Goal: Navigation & Orientation: Find specific page/section

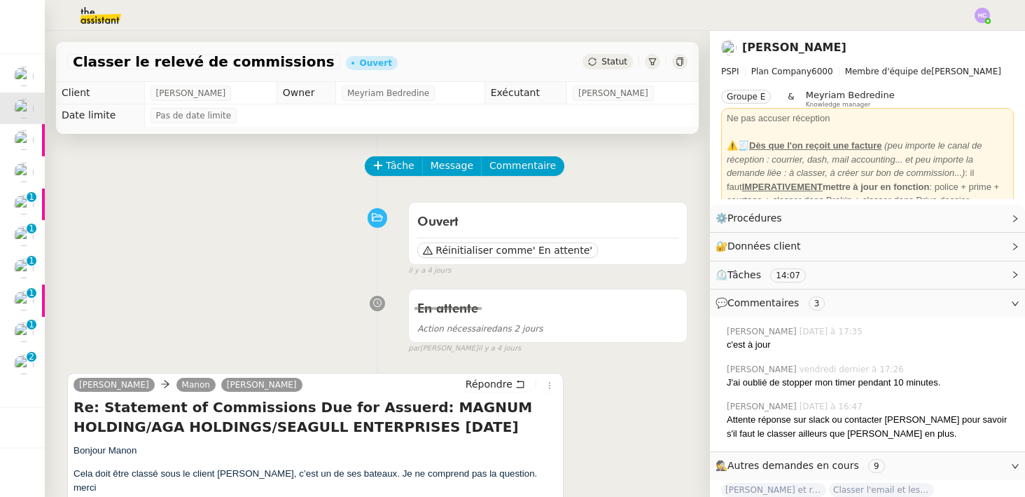
scroll to position [140, 0]
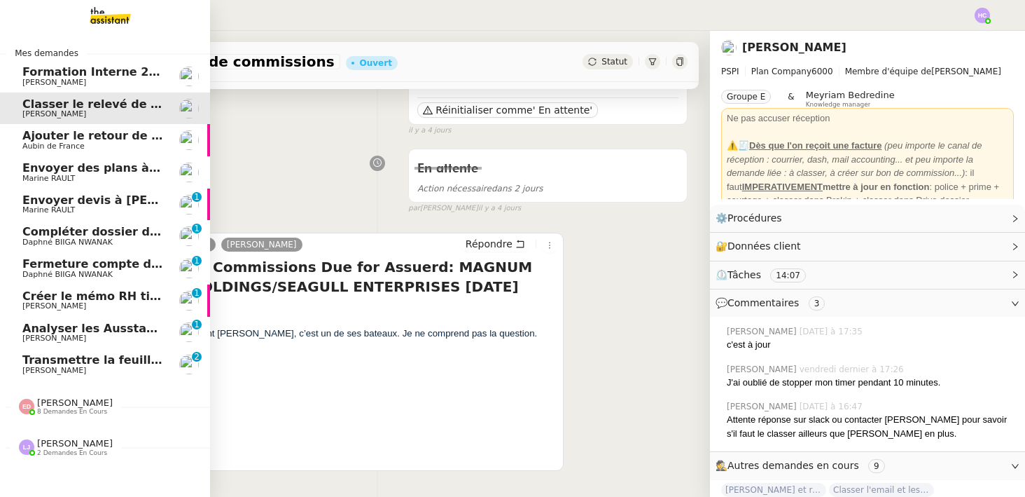
click at [129, 325] on span "Analyser les Ausstandsmeldungen" at bounding box center [130, 327] width 217 height 13
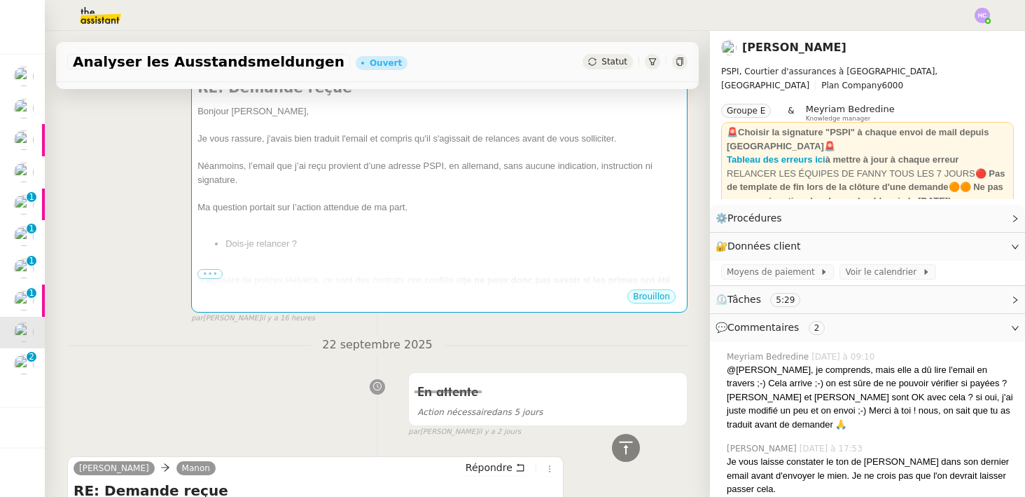
scroll to position [580, 0]
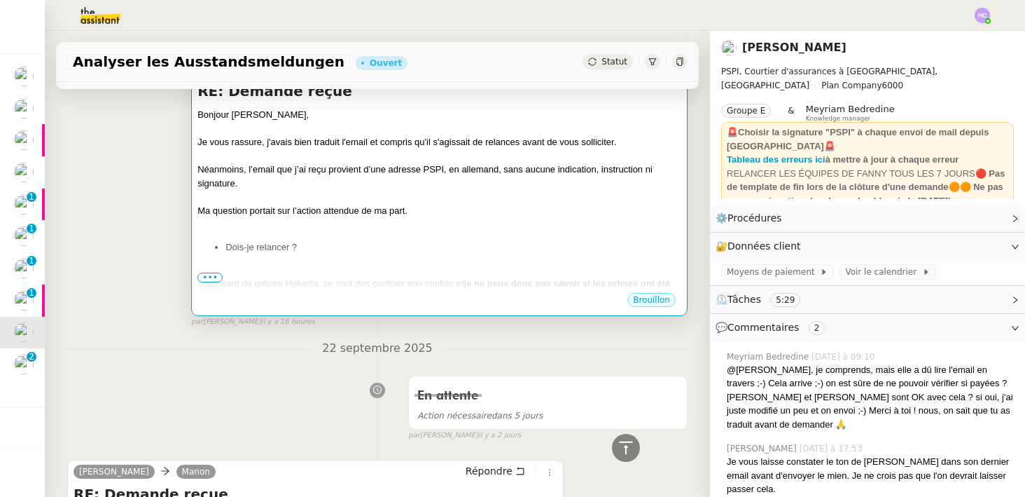
click at [462, 200] on div at bounding box center [439, 197] width 484 height 14
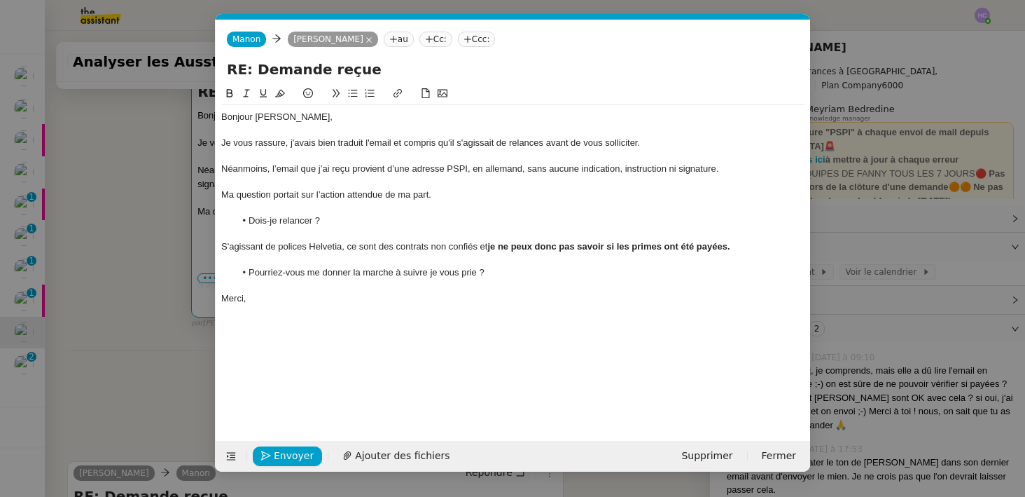
scroll to position [0, 29]
click at [153, 312] on nz-modal-container "Service TA - VOYAGE - PROPOSITION GLOBALE A utiliser dans le cadre de propositi…" at bounding box center [512, 248] width 1025 height 497
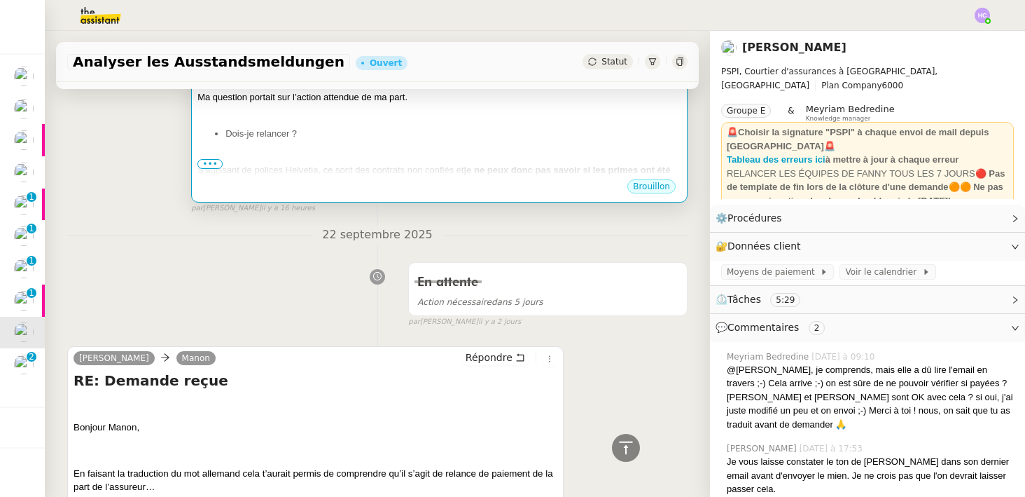
scroll to position [651, 0]
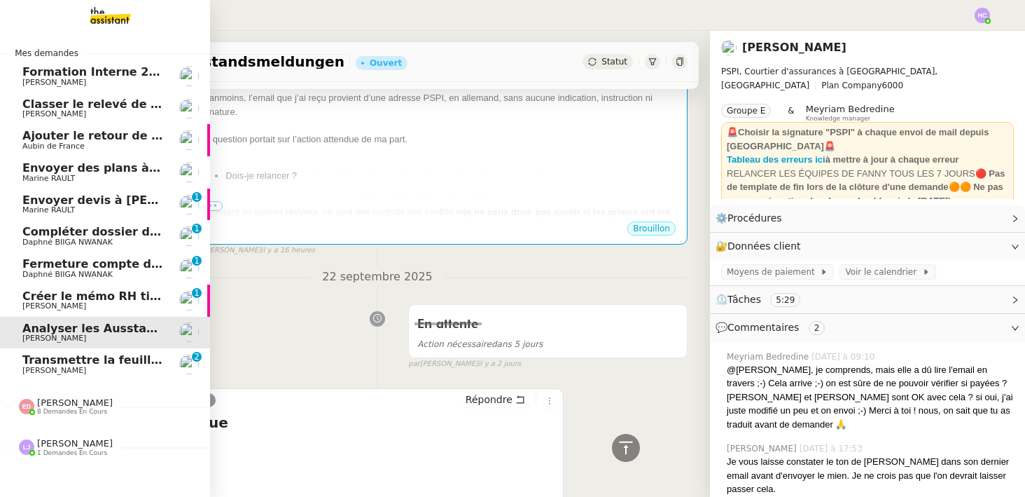
click at [61, 361] on span "Transmettre la feuille d'heure de [PERSON_NAME]" at bounding box center [180, 359] width 316 height 13
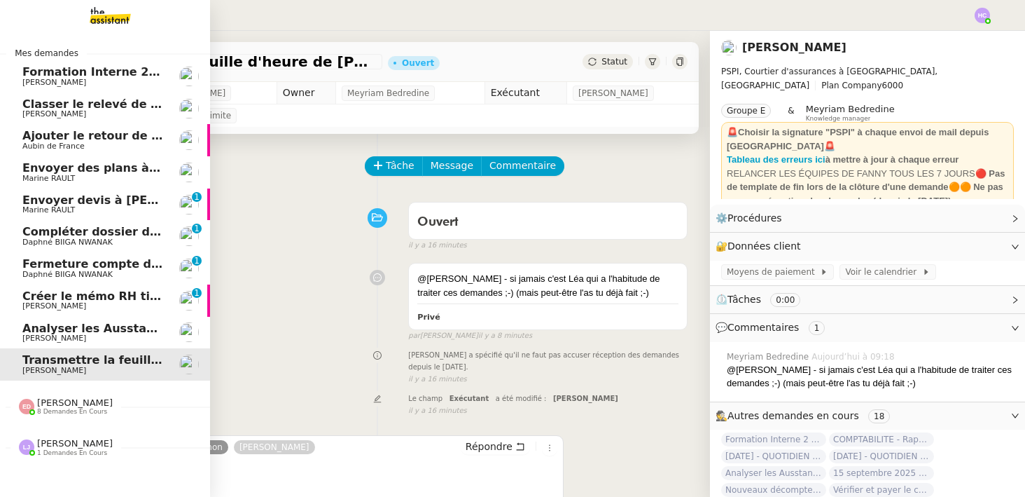
click at [67, 448] on span "[PERSON_NAME]" at bounding box center [75, 443] width 76 height 11
click at [71, 403] on span "[PERSON_NAME]" at bounding box center [75, 402] width 76 height 11
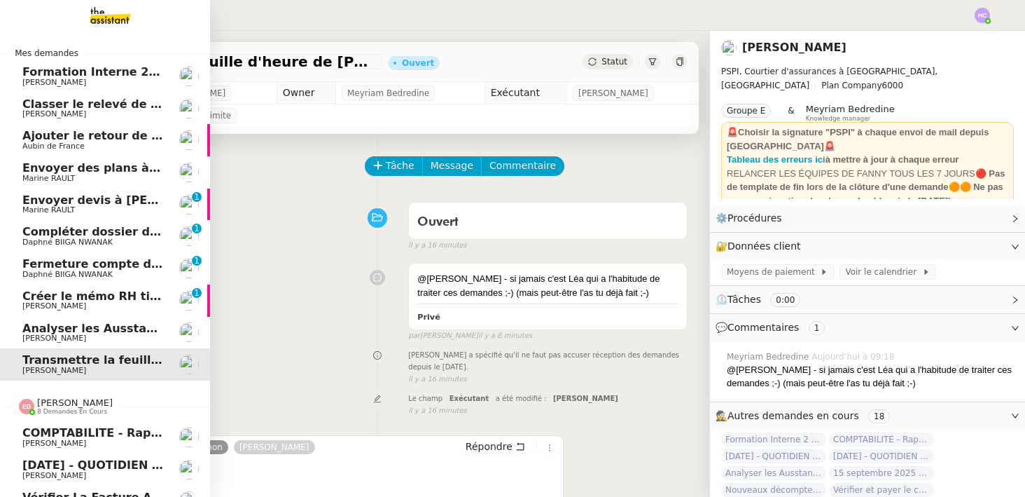
click at [71, 403] on span "[PERSON_NAME]" at bounding box center [75, 402] width 76 height 11
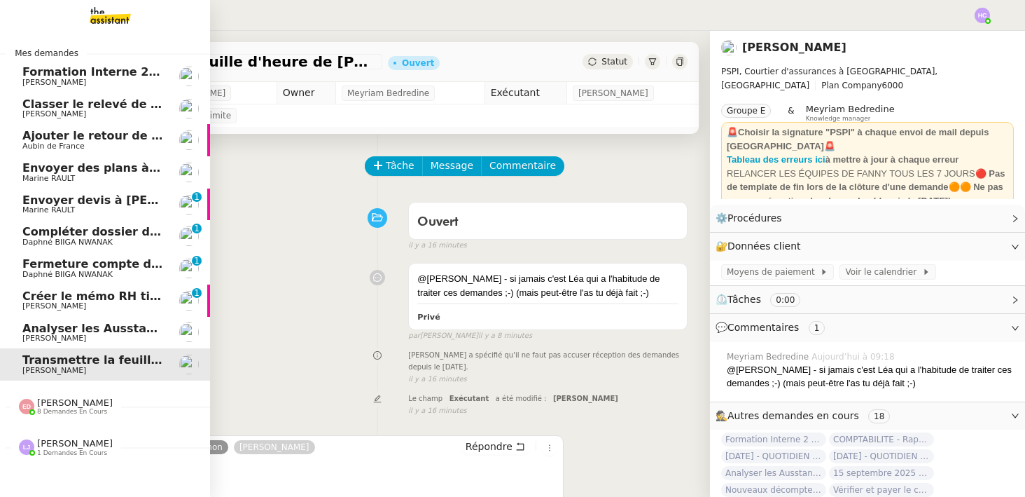
click at [116, 305] on span "[PERSON_NAME]" at bounding box center [92, 306] width 141 height 8
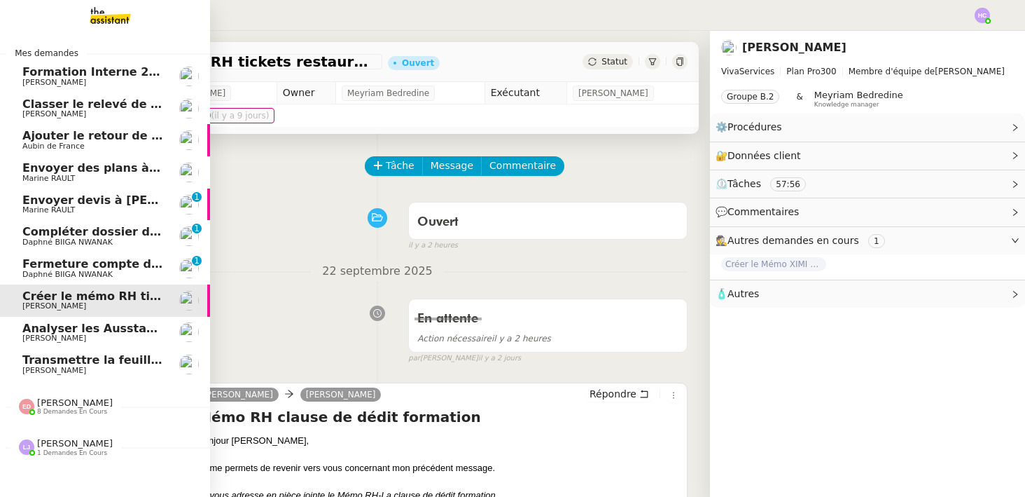
click at [37, 173] on span "Envoyer des plans à [PERSON_NAME]" at bounding box center [139, 167] width 235 height 13
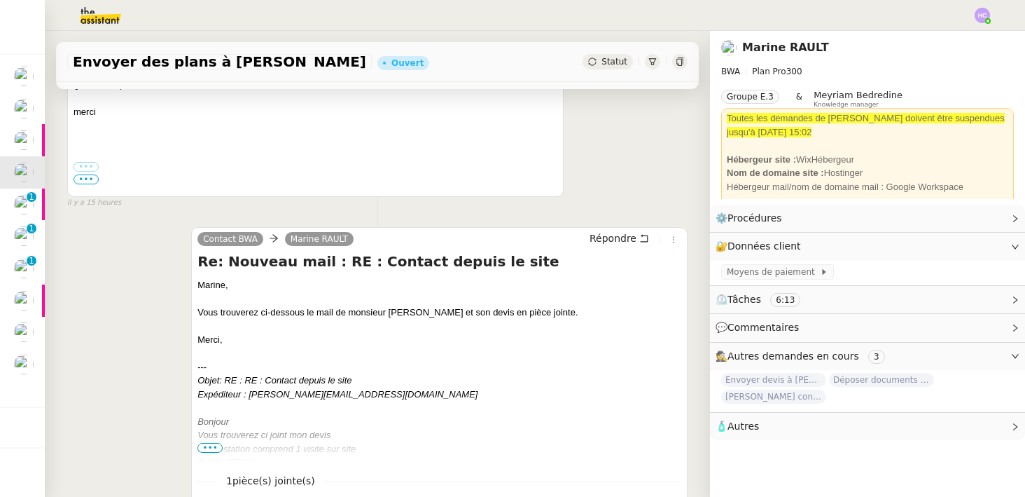
scroll to position [391, 0]
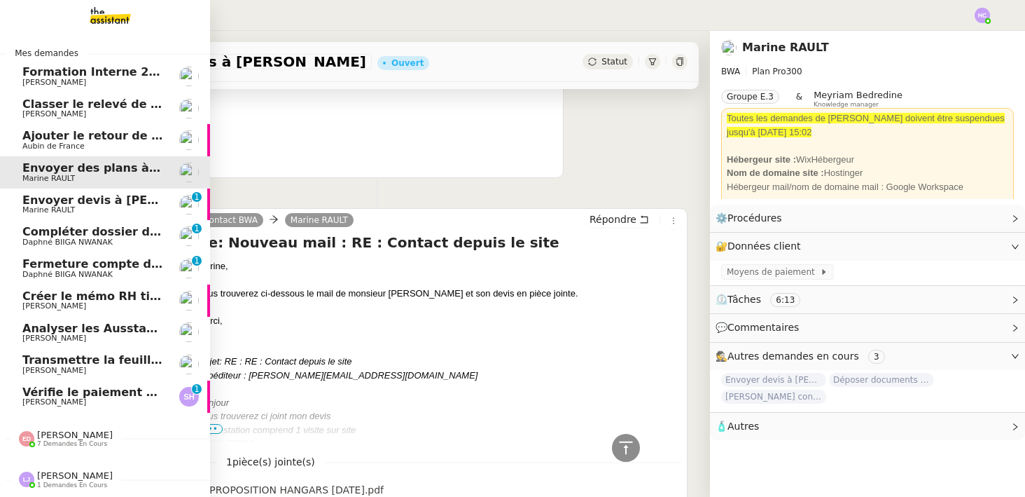
click at [122, 108] on span "Classer le relevé de commissions" at bounding box center [126, 103] width 209 height 13
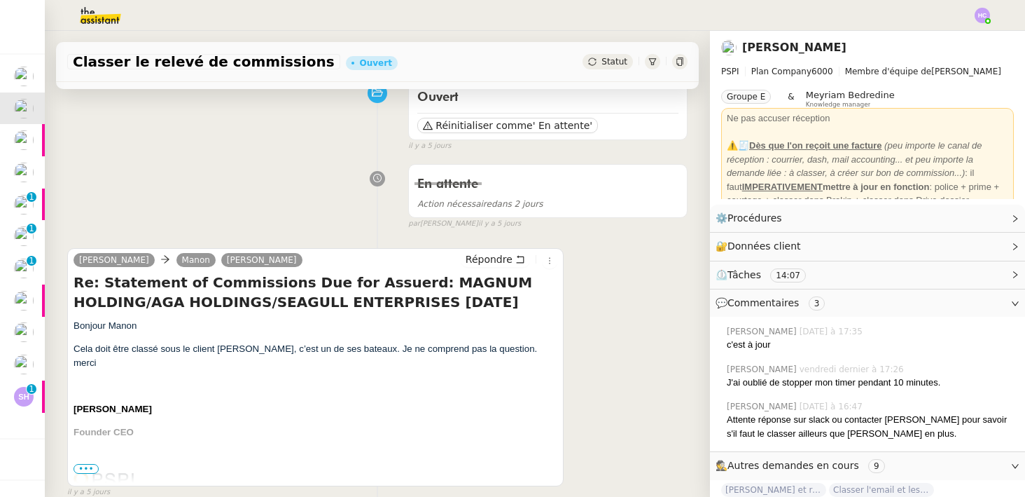
scroll to position [132, 0]
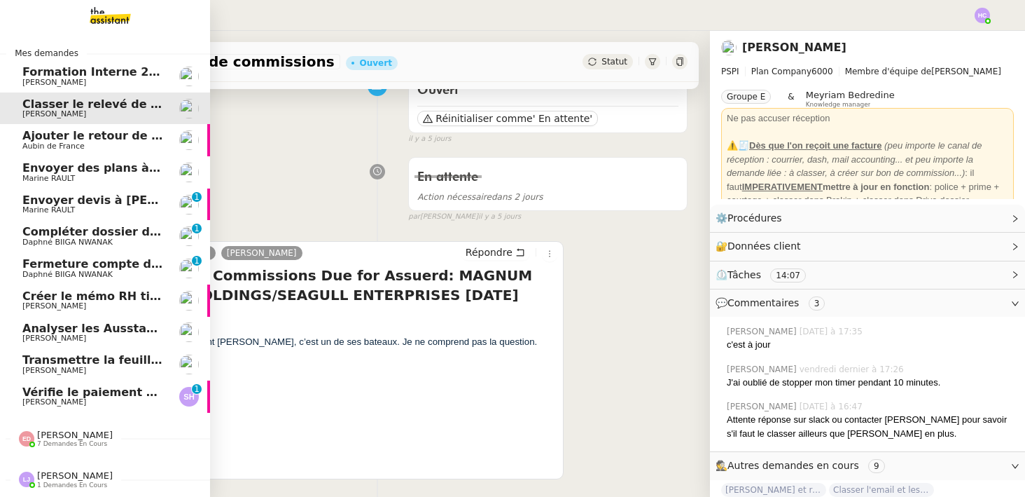
click at [69, 135] on span "Ajouter le retour de crédit à la commission" at bounding box center [157, 135] width 271 height 13
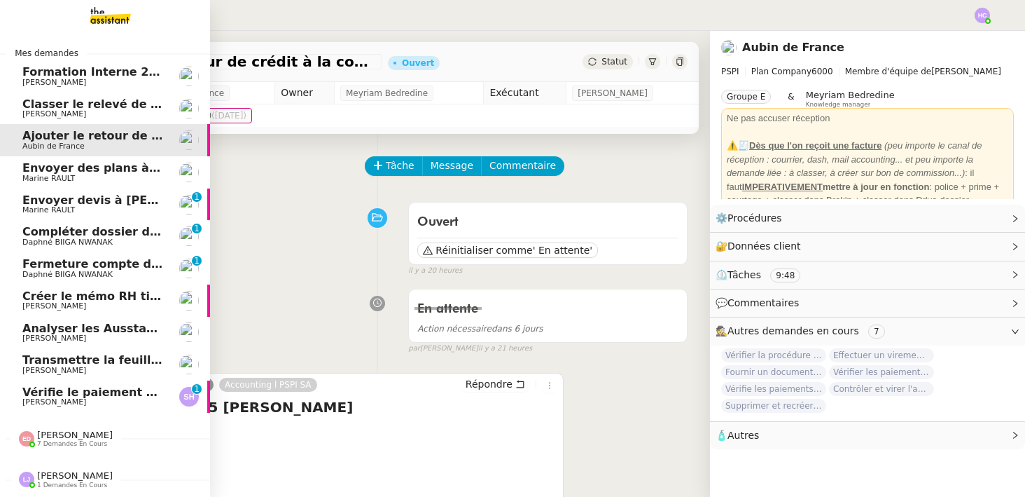
click at [43, 171] on span "Envoyer des plans à [PERSON_NAME]" at bounding box center [139, 167] width 235 height 13
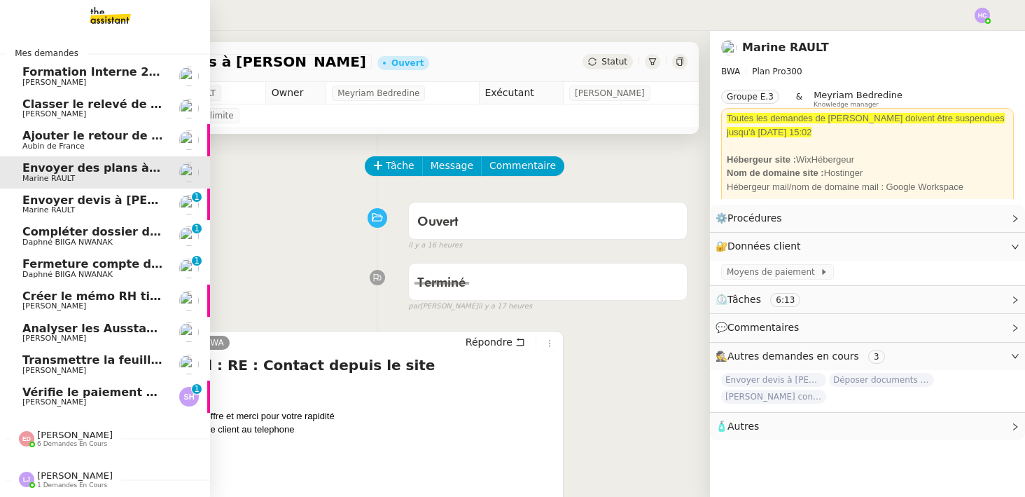
click at [67, 204] on span "Envoyer devis à [PERSON_NAME]" at bounding box center [126, 199] width 208 height 13
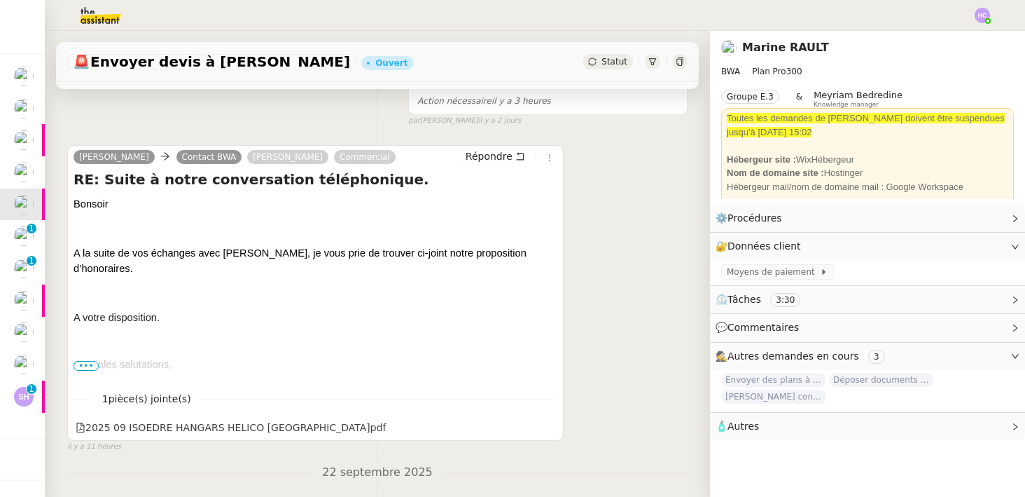
scroll to position [249, 0]
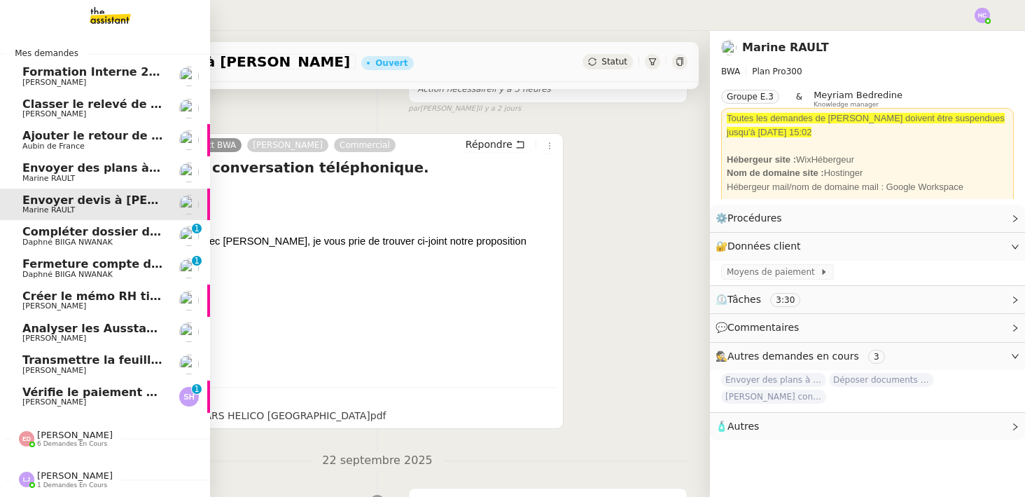
click at [62, 230] on span "Compléter dossier domiciliation asso sur Se Domicilier" at bounding box center [194, 231] width 345 height 13
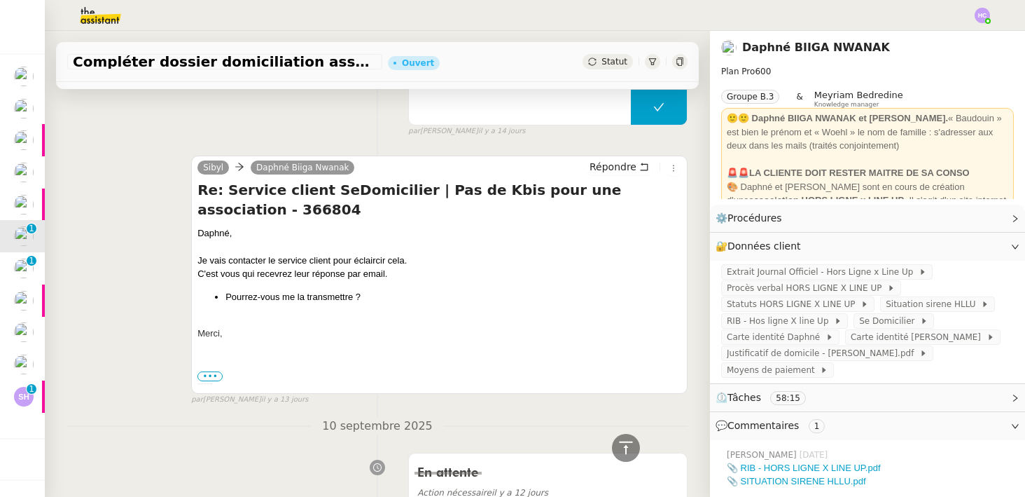
scroll to position [3588, 0]
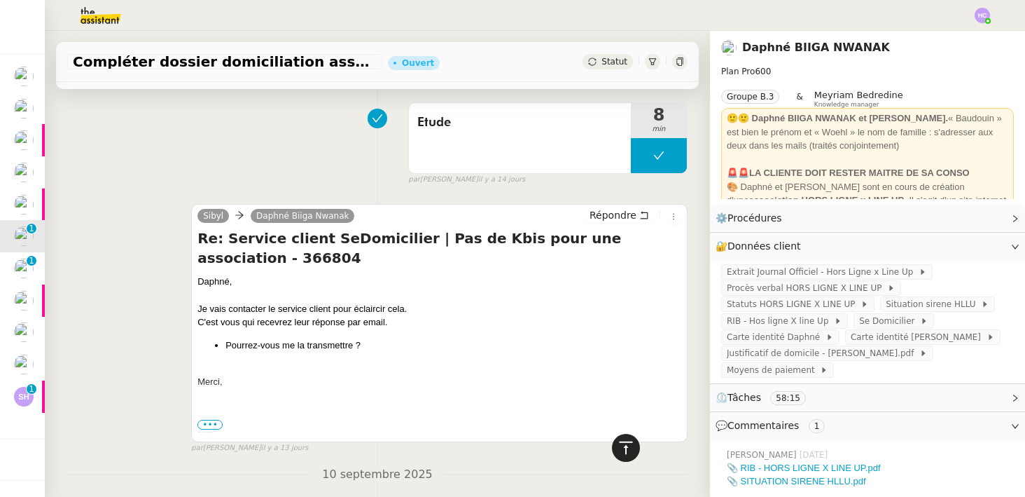
click at [632, 443] on icon at bounding box center [626, 447] width 17 height 17
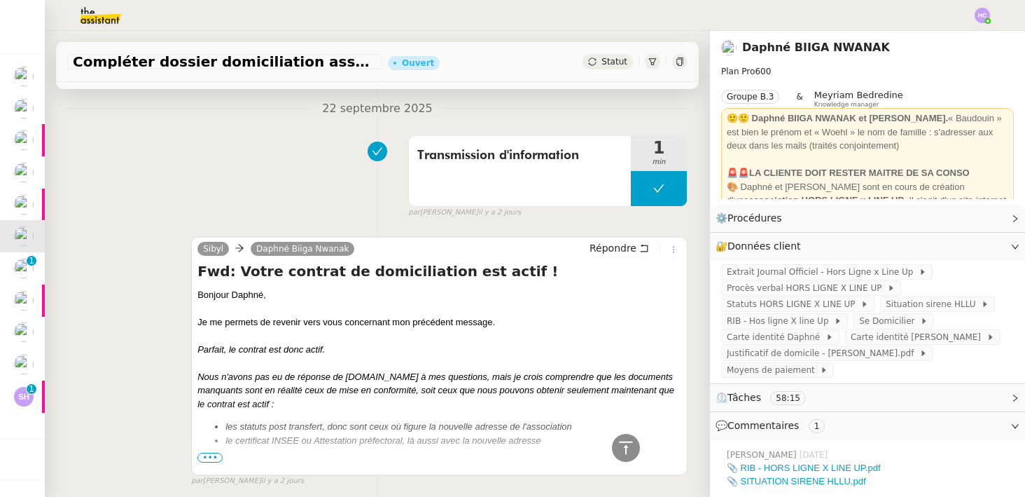
scroll to position [580, 0]
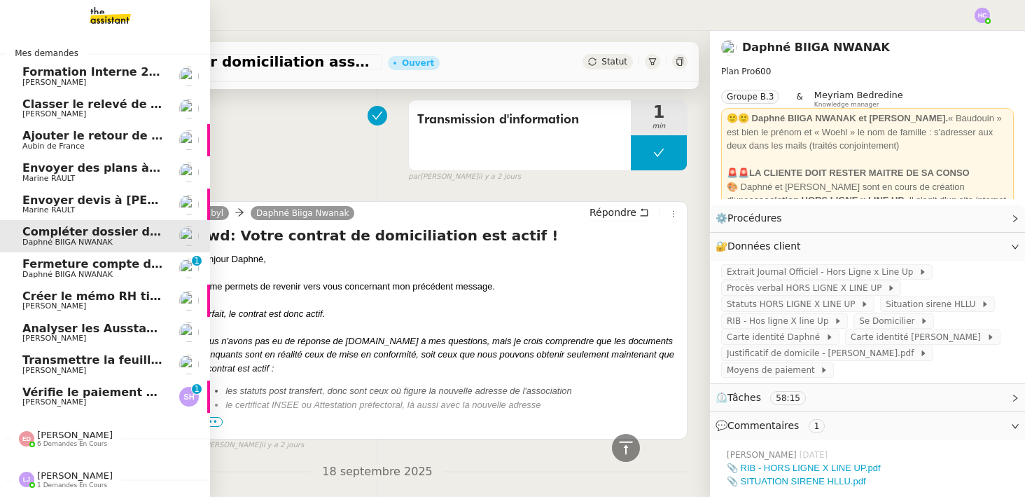
click at [112, 266] on span "Fermeture compte domiciliation Kandbaz" at bounding box center [152, 263] width 261 height 13
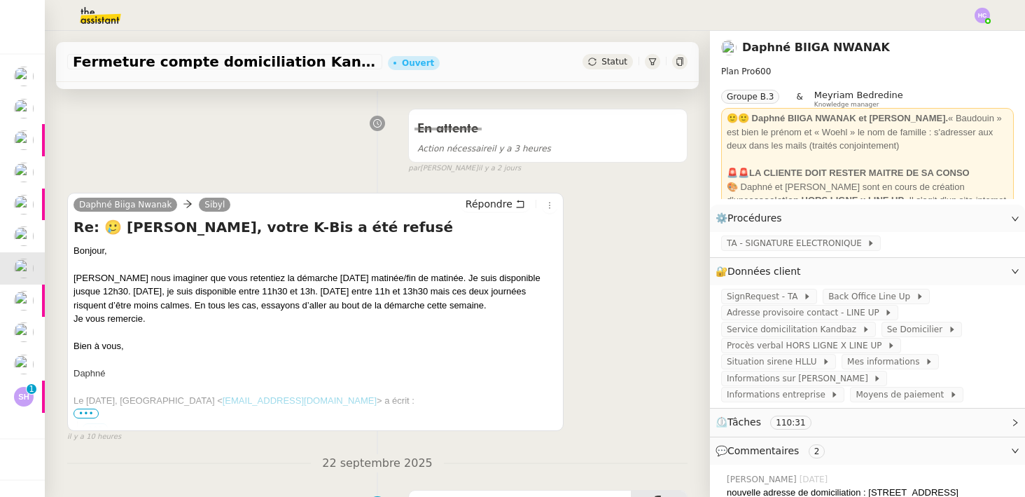
scroll to position [190, 0]
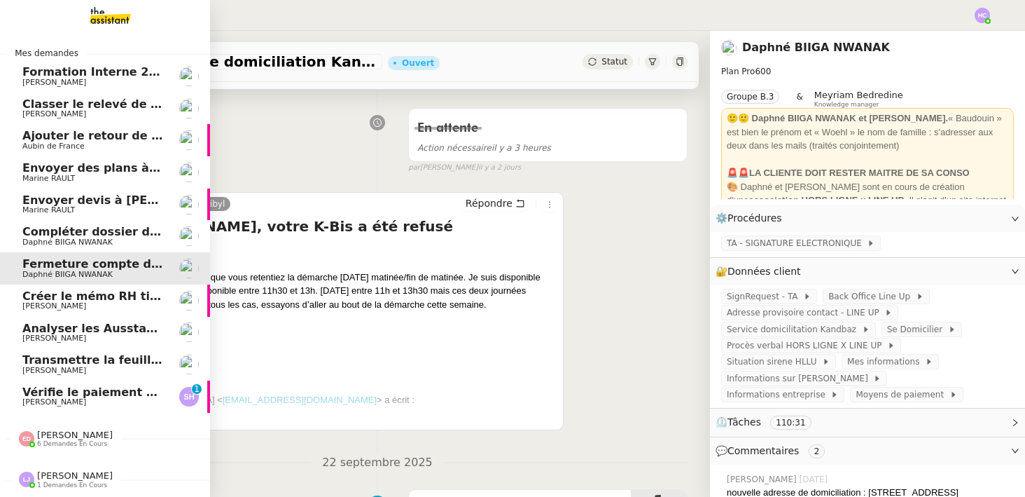
click at [69, 303] on span "[PERSON_NAME]" at bounding box center [54, 305] width 64 height 9
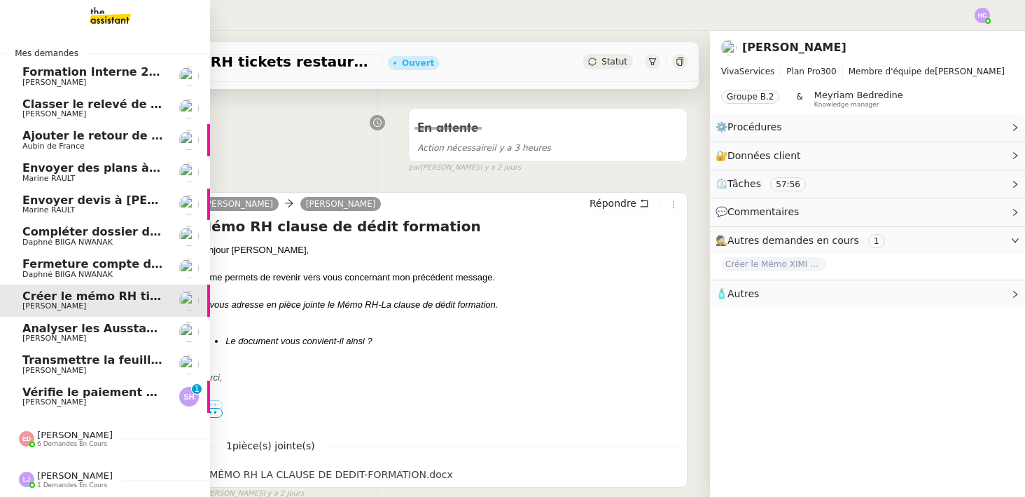
click at [81, 269] on span "Fermeture compte domiciliation Kandbaz" at bounding box center [152, 263] width 261 height 13
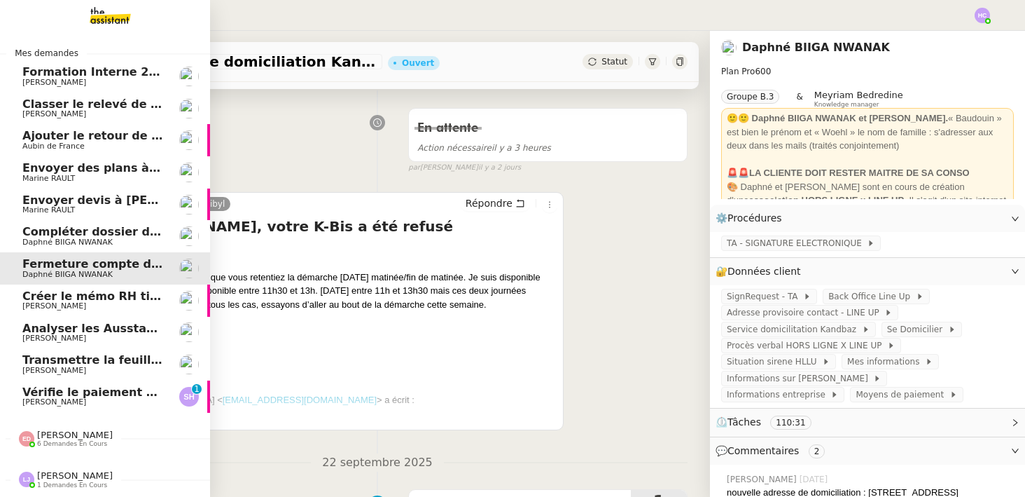
click at [79, 304] on span "[PERSON_NAME]" at bounding box center [54, 305] width 64 height 9
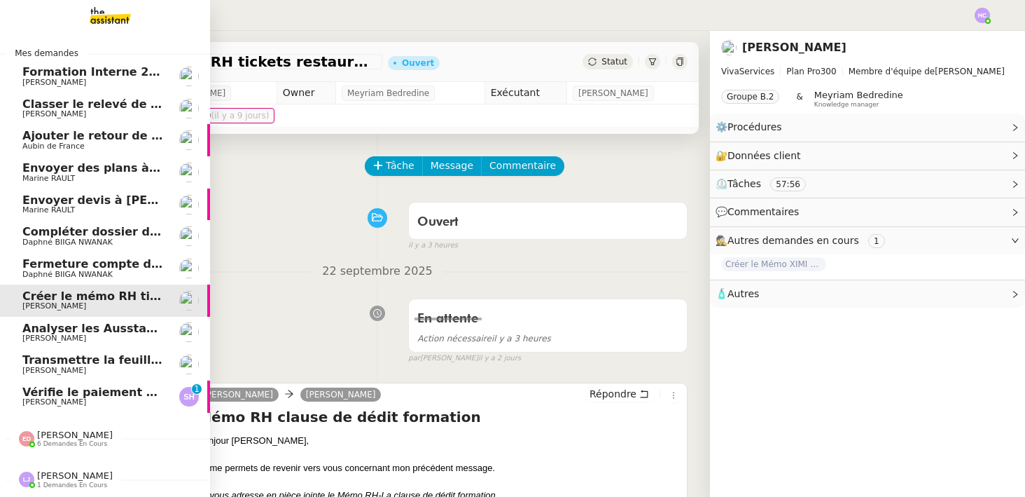
click at [69, 325] on span "Analyser les Ausstandsmeldungen" at bounding box center [130, 327] width 217 height 13
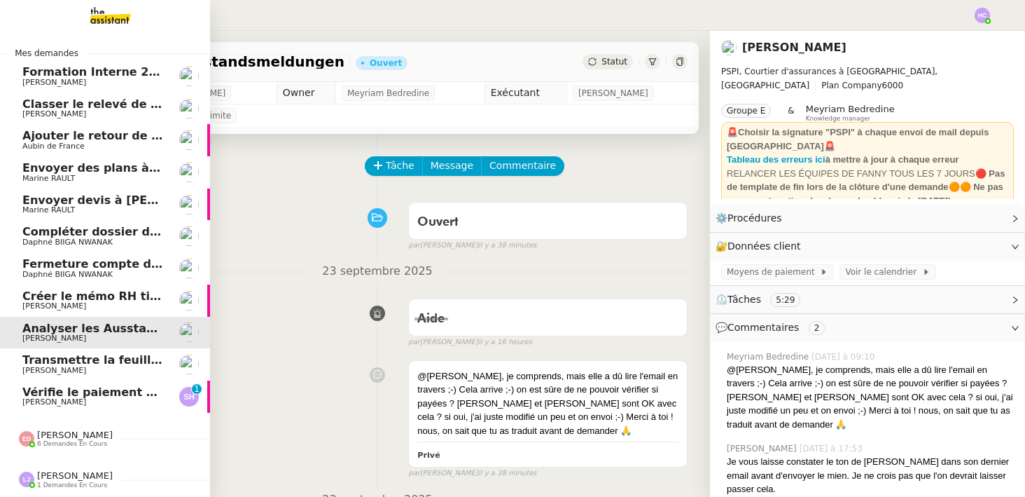
click at [82, 372] on span "[PERSON_NAME]" at bounding box center [92, 370] width 141 height 8
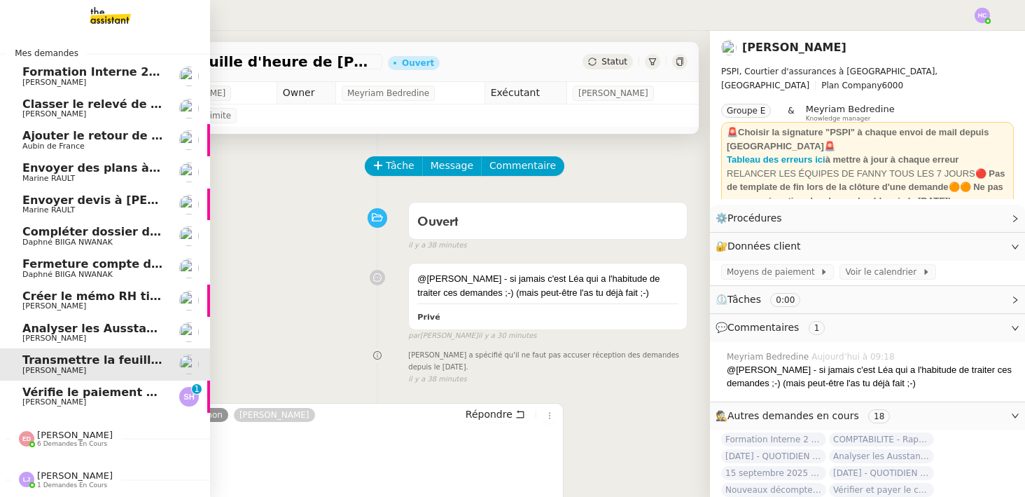
click at [43, 398] on span "[PERSON_NAME]" at bounding box center [54, 401] width 64 height 9
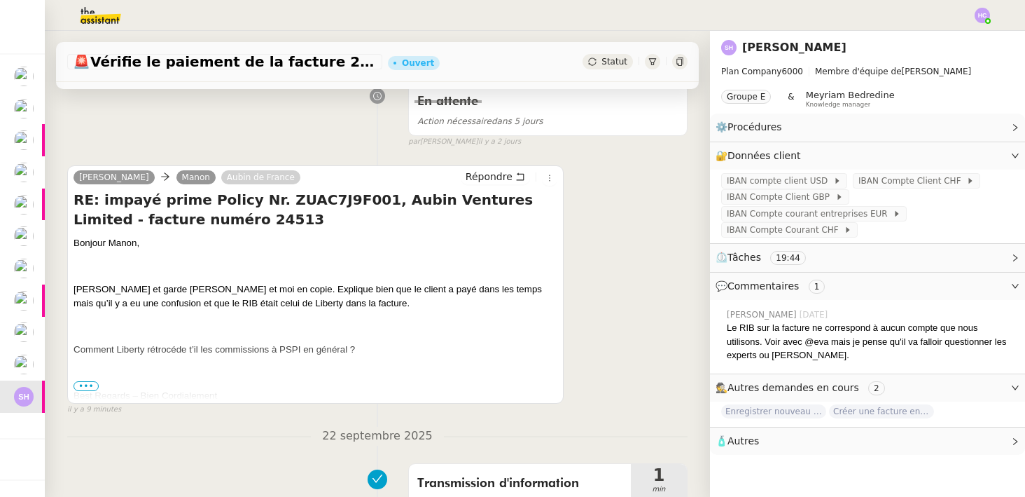
scroll to position [239, 0]
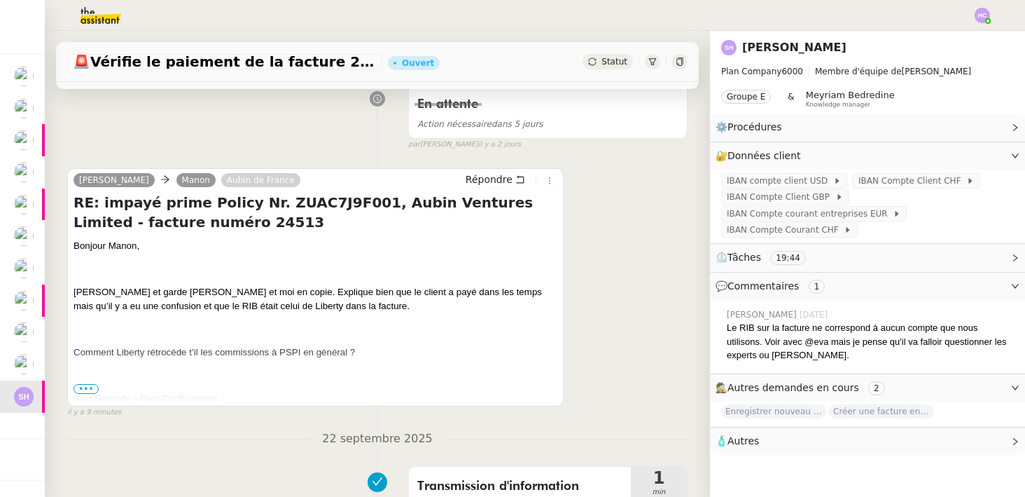
click at [82, 387] on span "•••" at bounding box center [86, 389] width 25 height 10
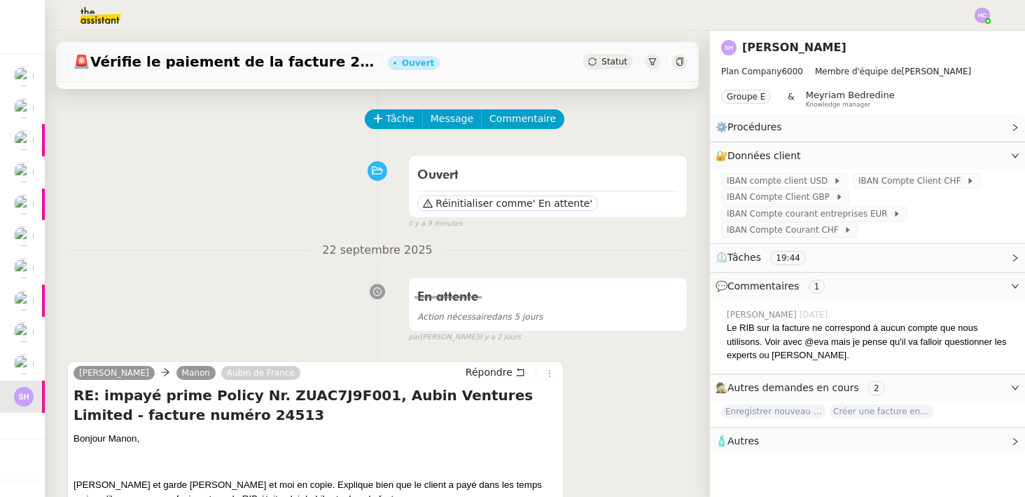
scroll to position [0, 0]
